Goal: Consume media (video, audio)

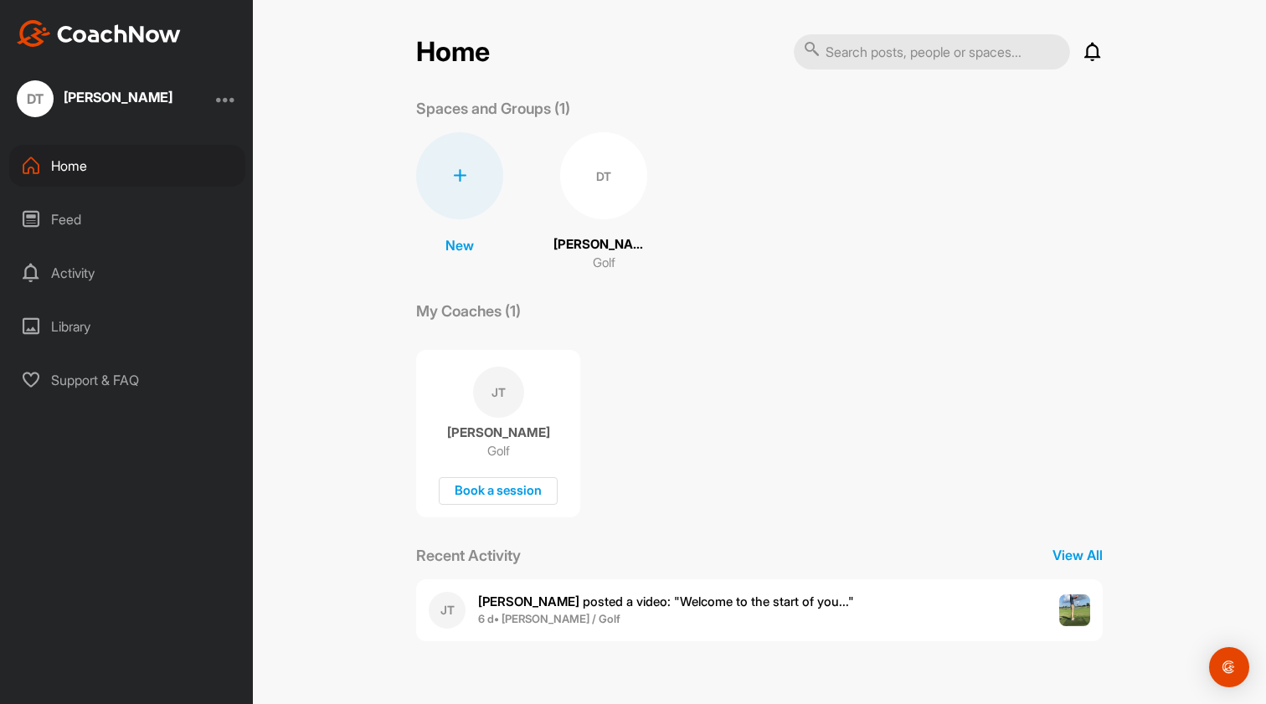
click at [1074, 609] on img at bounding box center [1075, 610] width 32 height 32
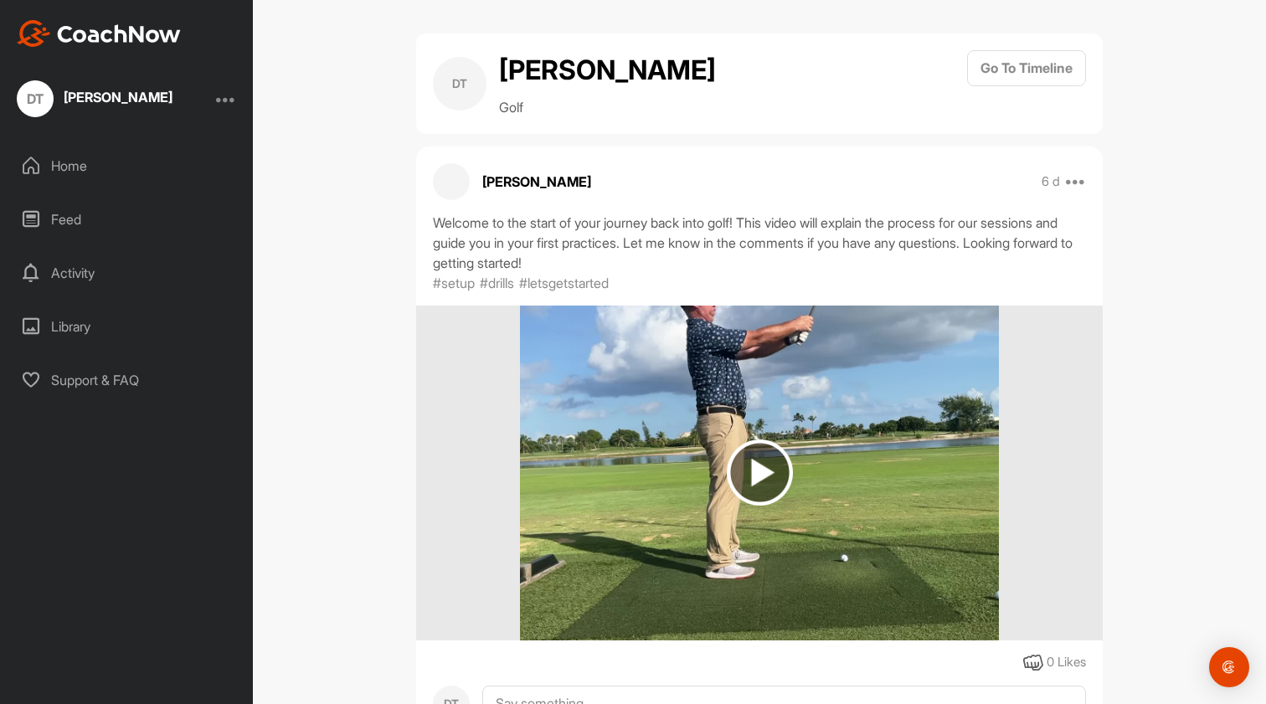
click at [756, 480] on img at bounding box center [760, 473] width 66 height 66
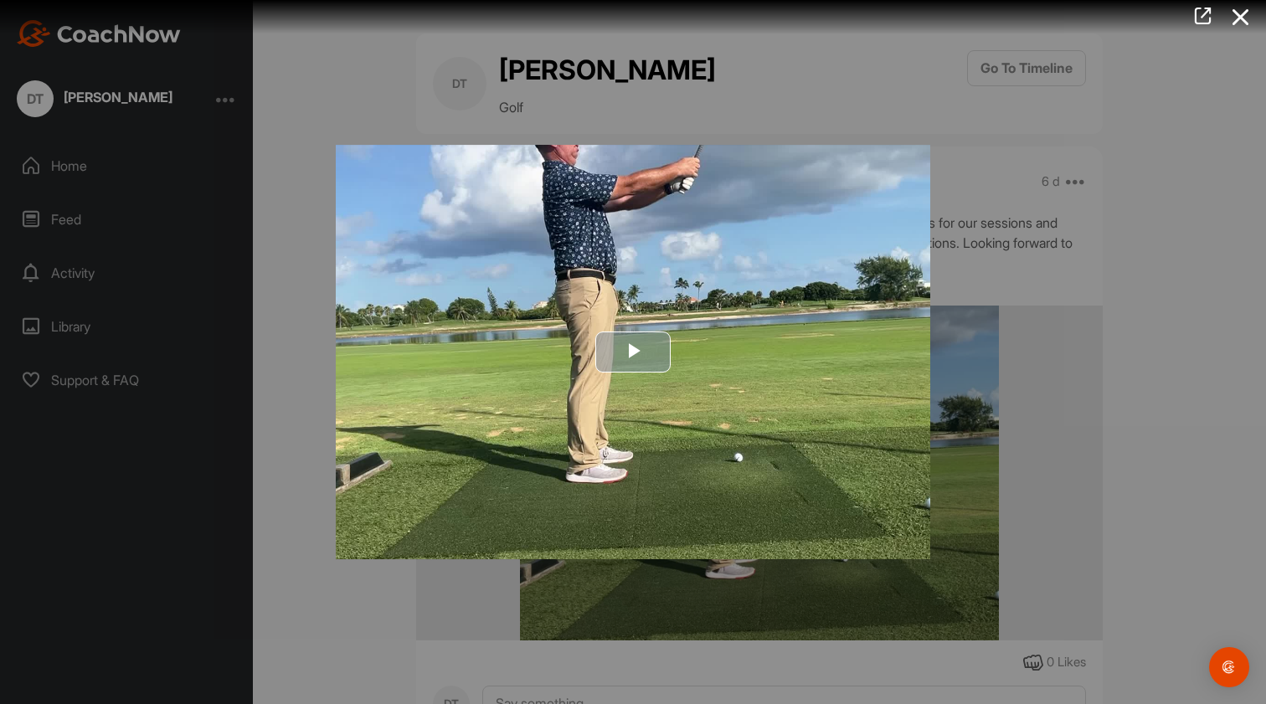
click at [633, 352] on span "Video Player" at bounding box center [633, 352] width 0 height 0
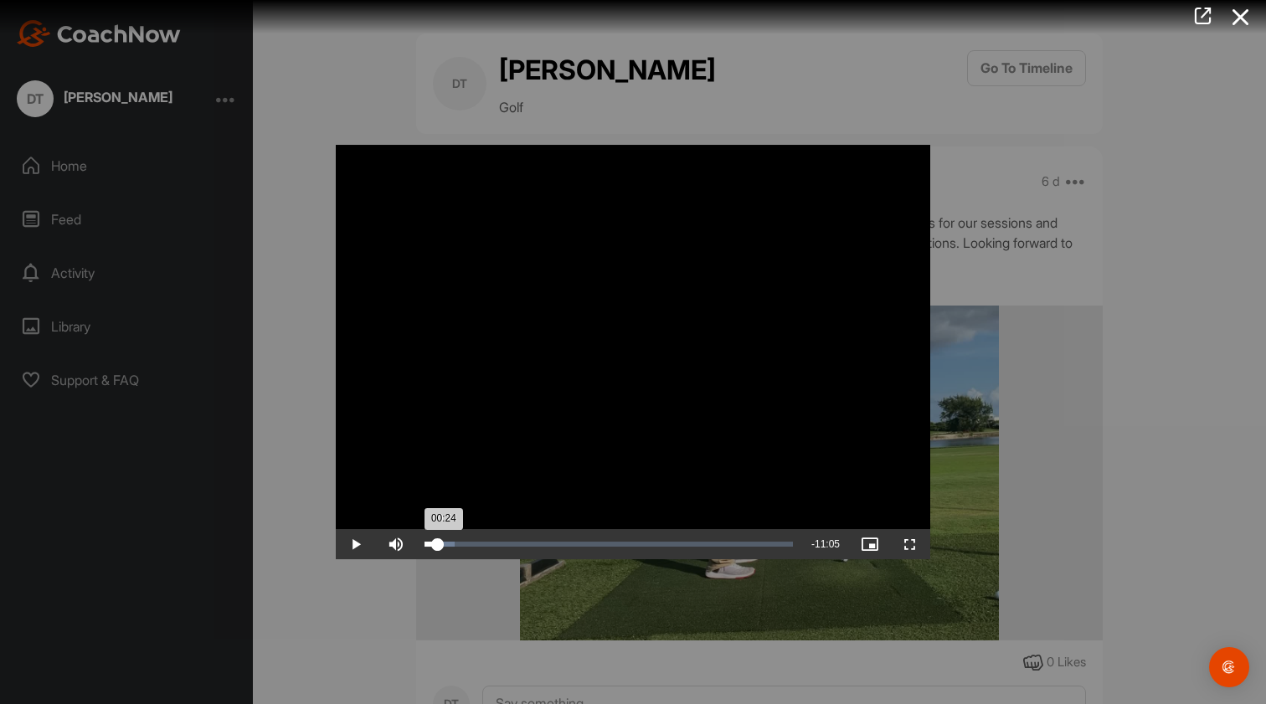
click at [438, 547] on div "00:24" at bounding box center [430, 544] width 13 height 5
drag, startPoint x: 438, startPoint y: 548, endPoint x: 457, endPoint y: 548, distance: 19.3
click at [456, 547] on div "00:59" at bounding box center [440, 544] width 32 height 5
drag, startPoint x: 457, startPoint y: 548, endPoint x: 470, endPoint y: 548, distance: 12.6
click at [470, 547] on div "01:22" at bounding box center [446, 544] width 45 height 5
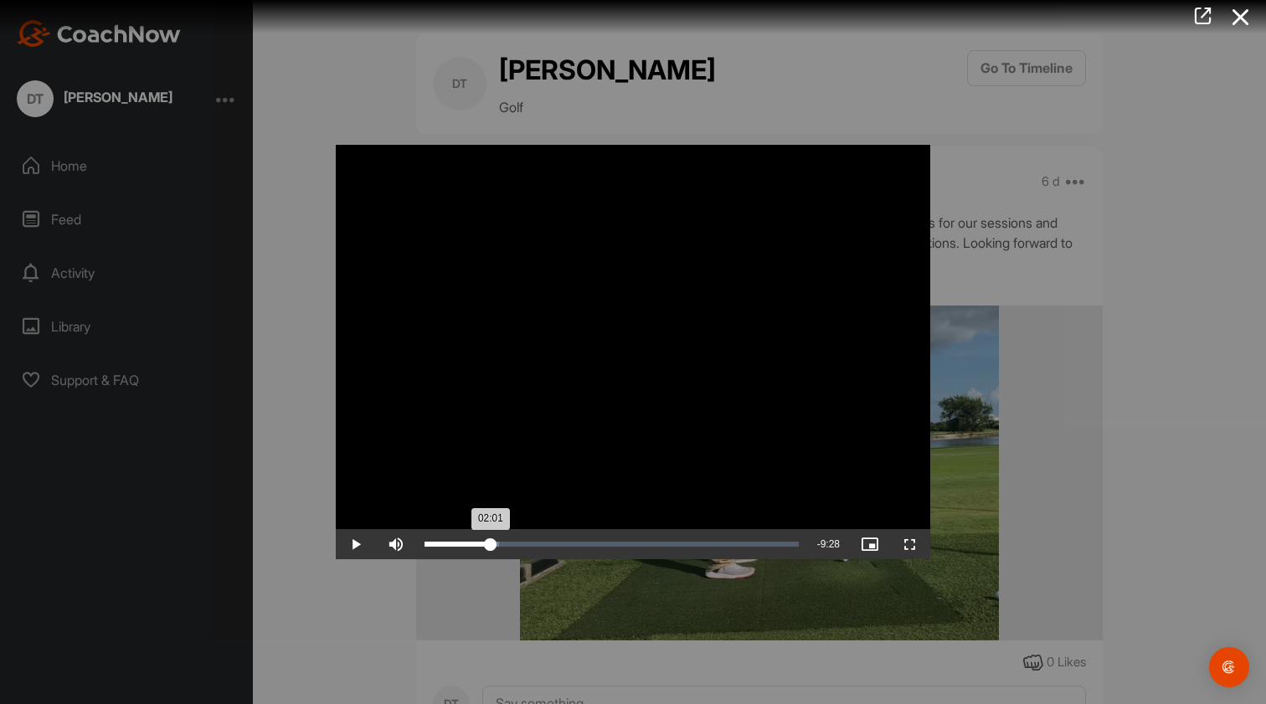
drag, startPoint x: 472, startPoint y: 547, endPoint x: 491, endPoint y: 547, distance: 18.4
click at [491, 547] on div "02:01" at bounding box center [457, 544] width 66 height 5
click at [491, 547] on div "02:03" at bounding box center [457, 544] width 67 height 5
drag, startPoint x: 491, startPoint y: 547, endPoint x: 516, endPoint y: 548, distance: 25.1
click at [515, 547] on div "02:44" at bounding box center [469, 544] width 90 height 5
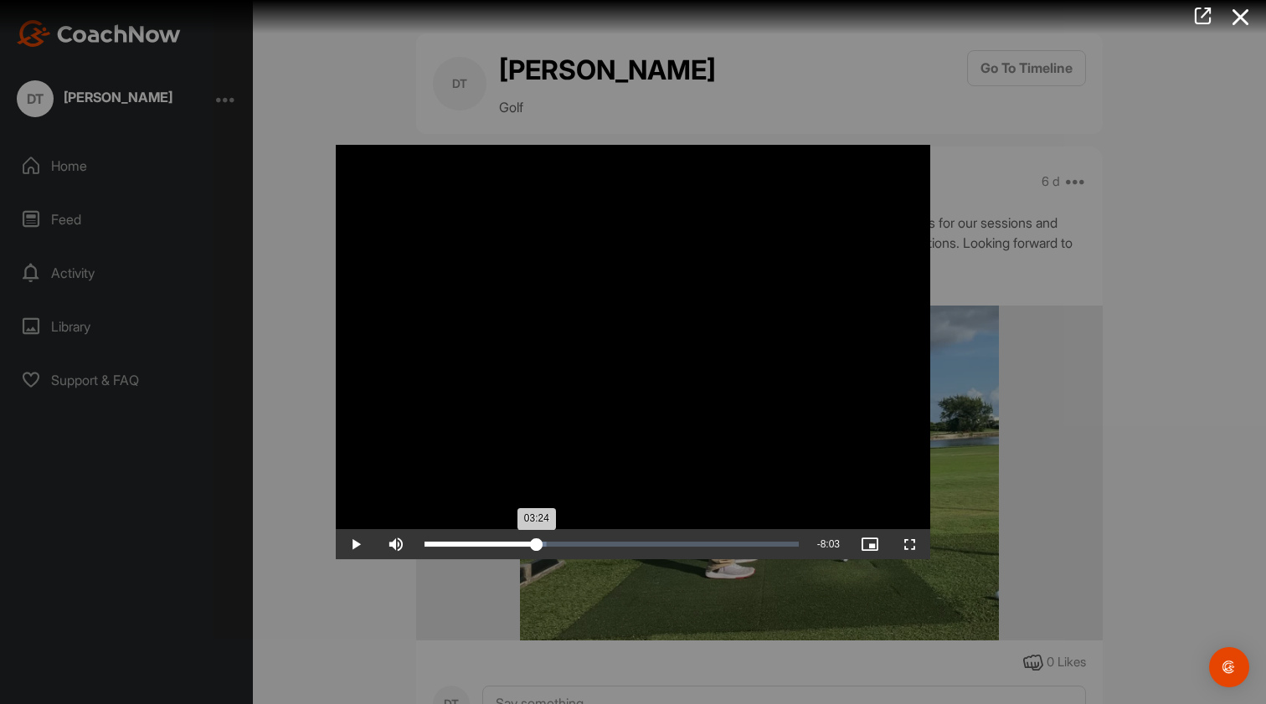
drag, startPoint x: 517, startPoint y: 546, endPoint x: 537, endPoint y: 546, distance: 19.3
click at [537, 546] on div "03:24" at bounding box center [480, 544] width 112 height 5
click at [543, 546] on div "03:40" at bounding box center [484, 544] width 120 height 5
click at [644, 543] on div "06:43" at bounding box center [533, 544] width 219 height 5
